Goal: Check status: Check status

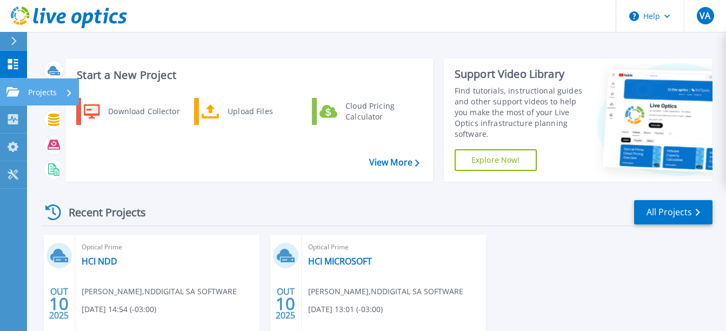
click at [17, 95] on icon at bounding box center [12, 91] width 13 height 9
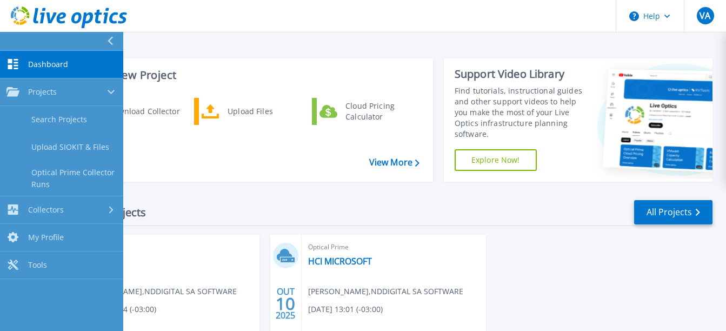
click at [22, 64] on link "Dashboard Dashboard" at bounding box center [61, 65] width 123 height 28
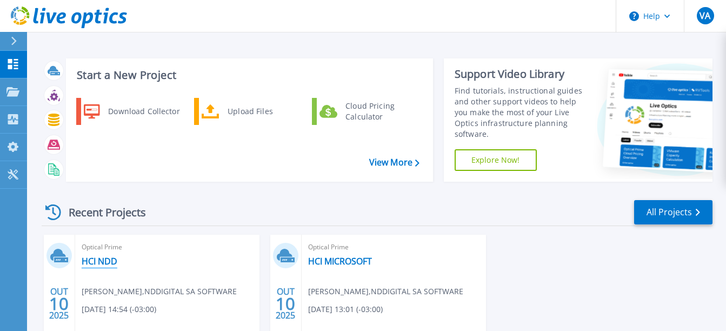
click at [96, 261] on link "HCI NDD" at bounding box center [100, 261] width 36 height 11
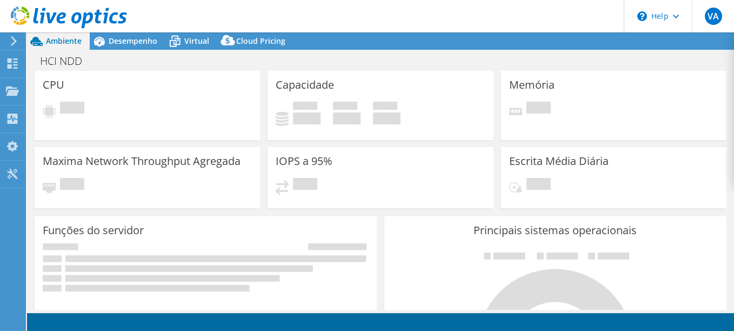
select select "SouthAmerica"
select select "BRL"
